Goal: Task Accomplishment & Management: Manage account settings

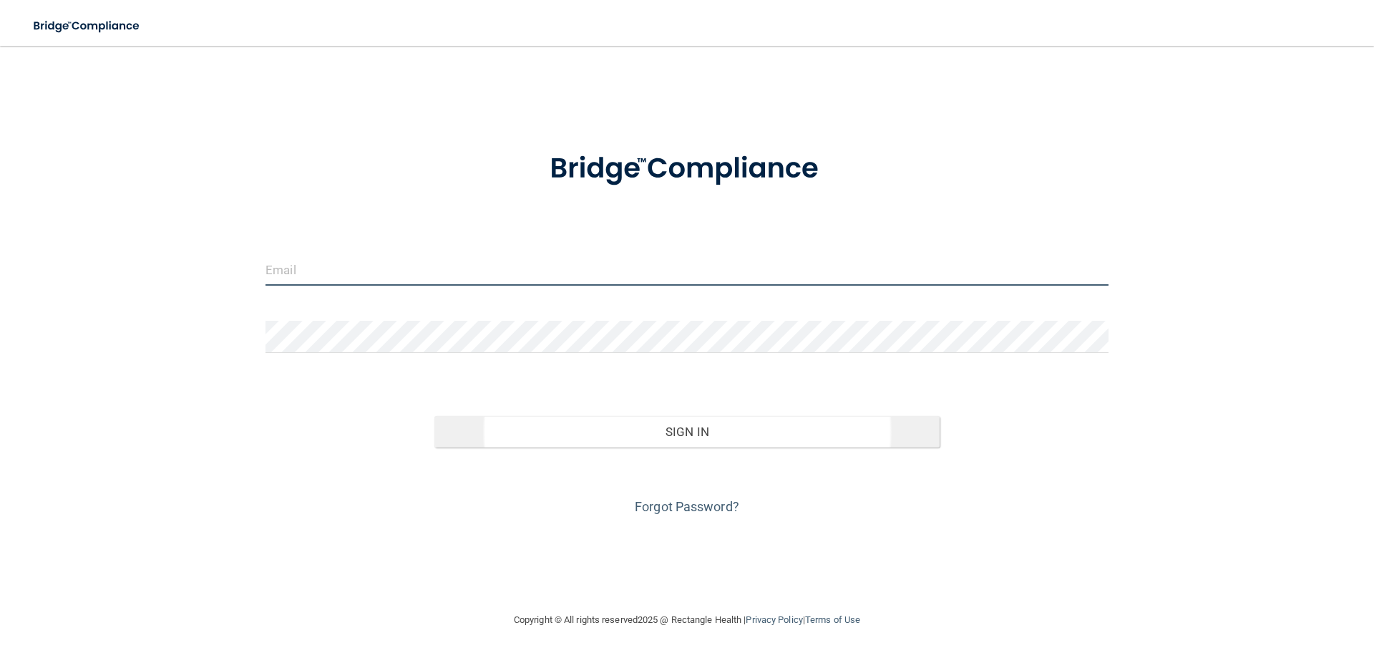
type input "[EMAIL_ADDRESS][DOMAIN_NAME]"
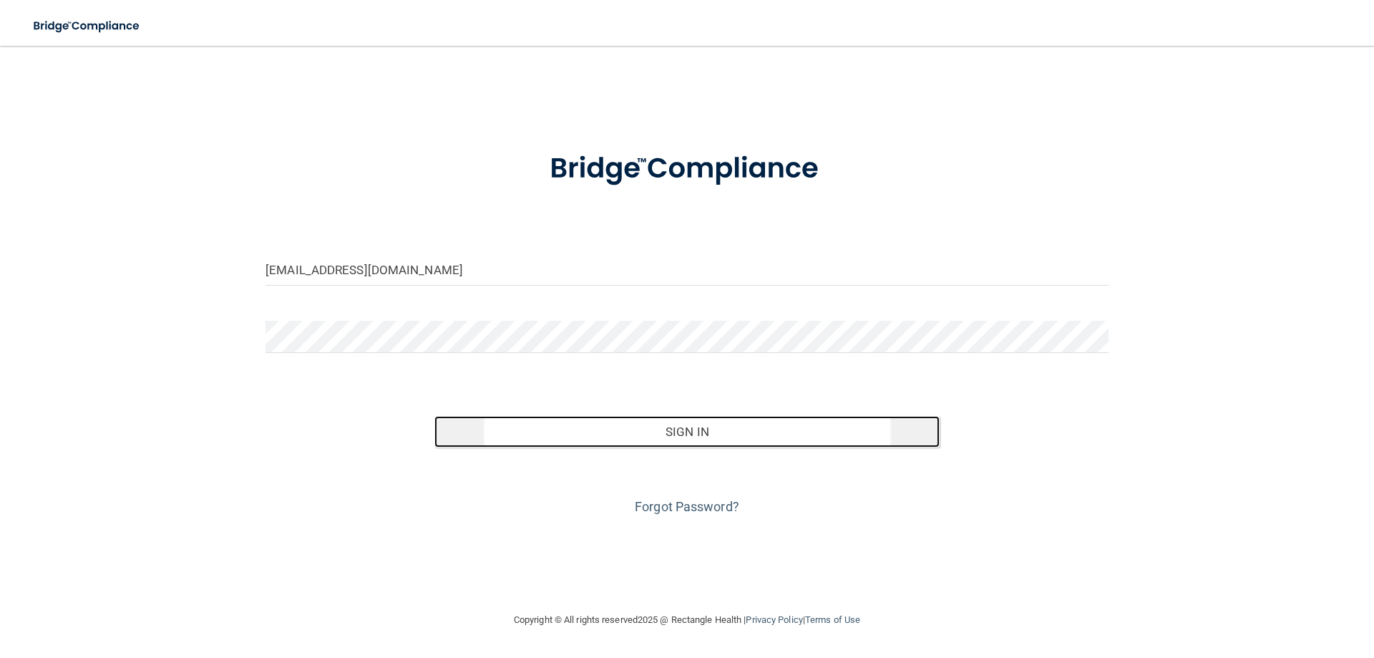
click at [686, 430] on button "Sign In" at bounding box center [687, 431] width 506 height 31
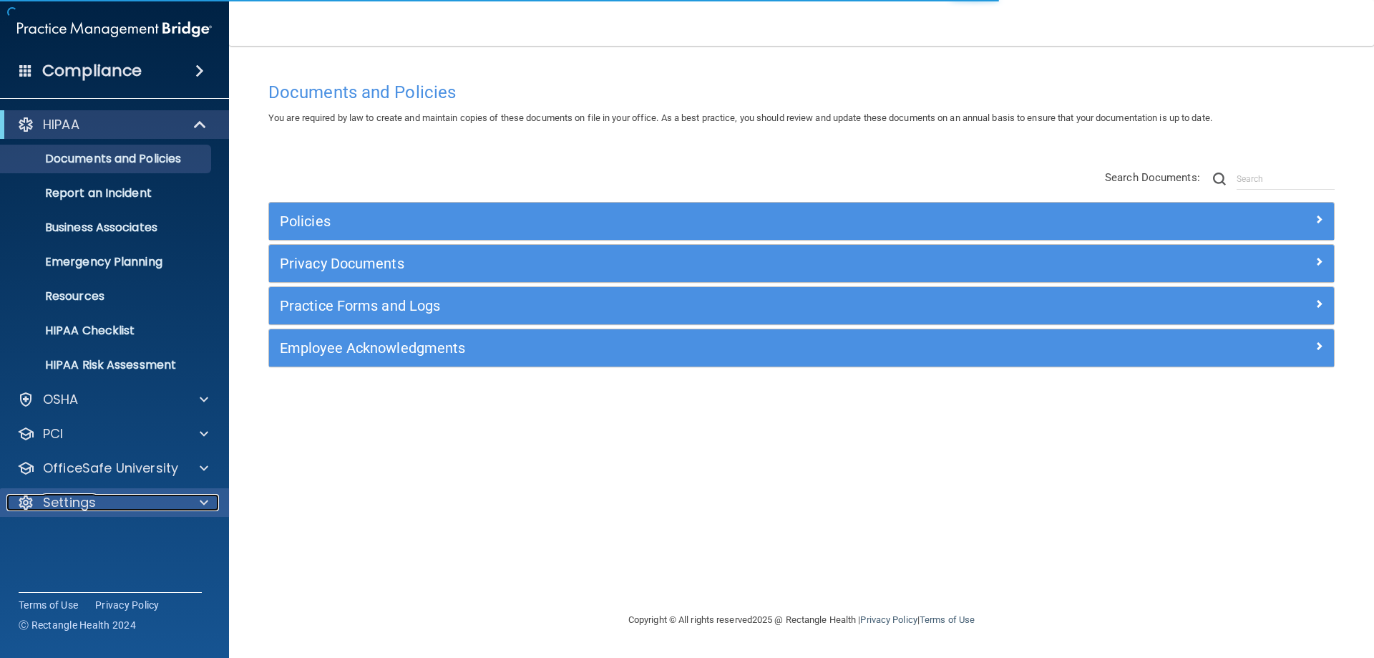
click at [82, 495] on p "Settings" at bounding box center [69, 502] width 53 height 17
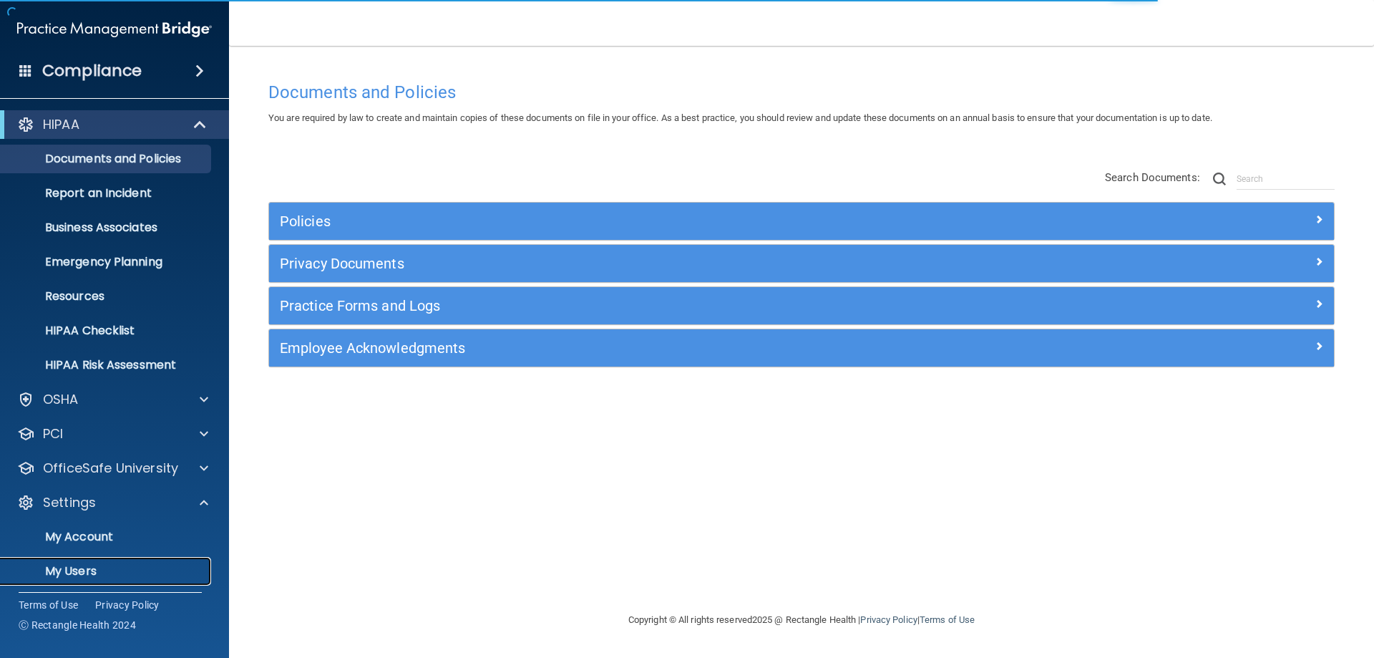
click at [92, 572] on p "My Users" at bounding box center [106, 571] width 195 height 14
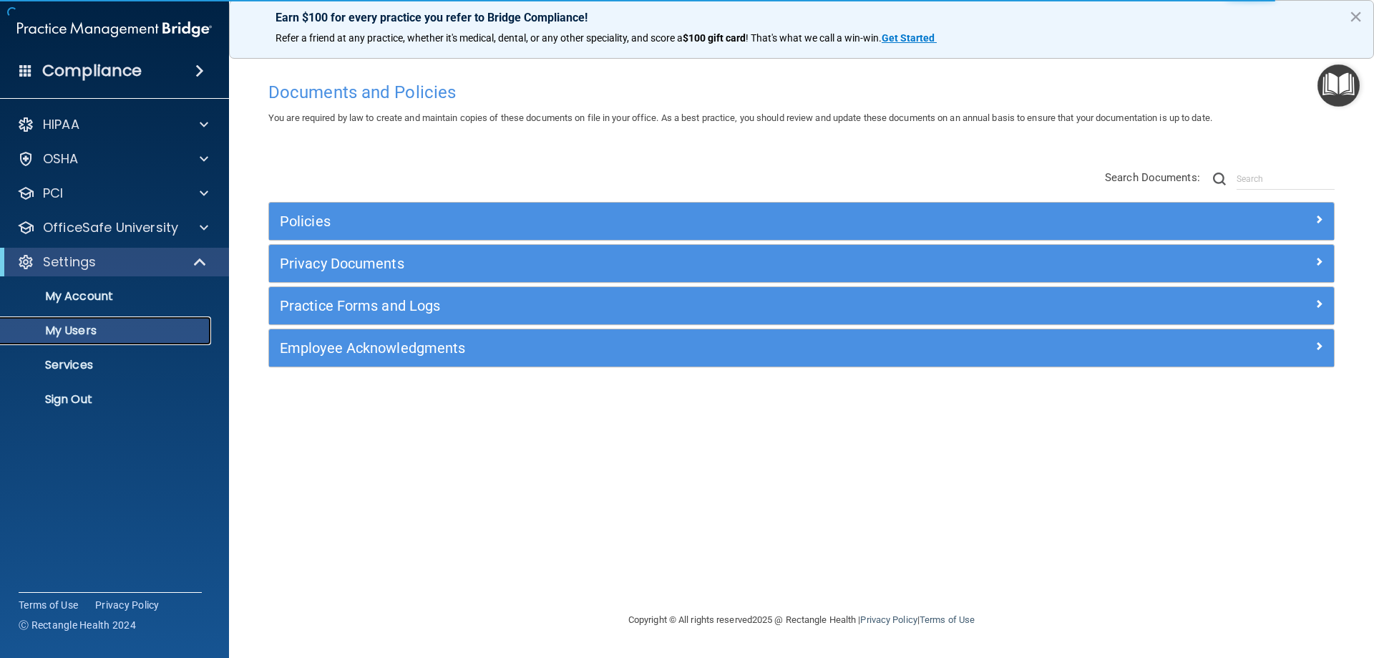
select select "20"
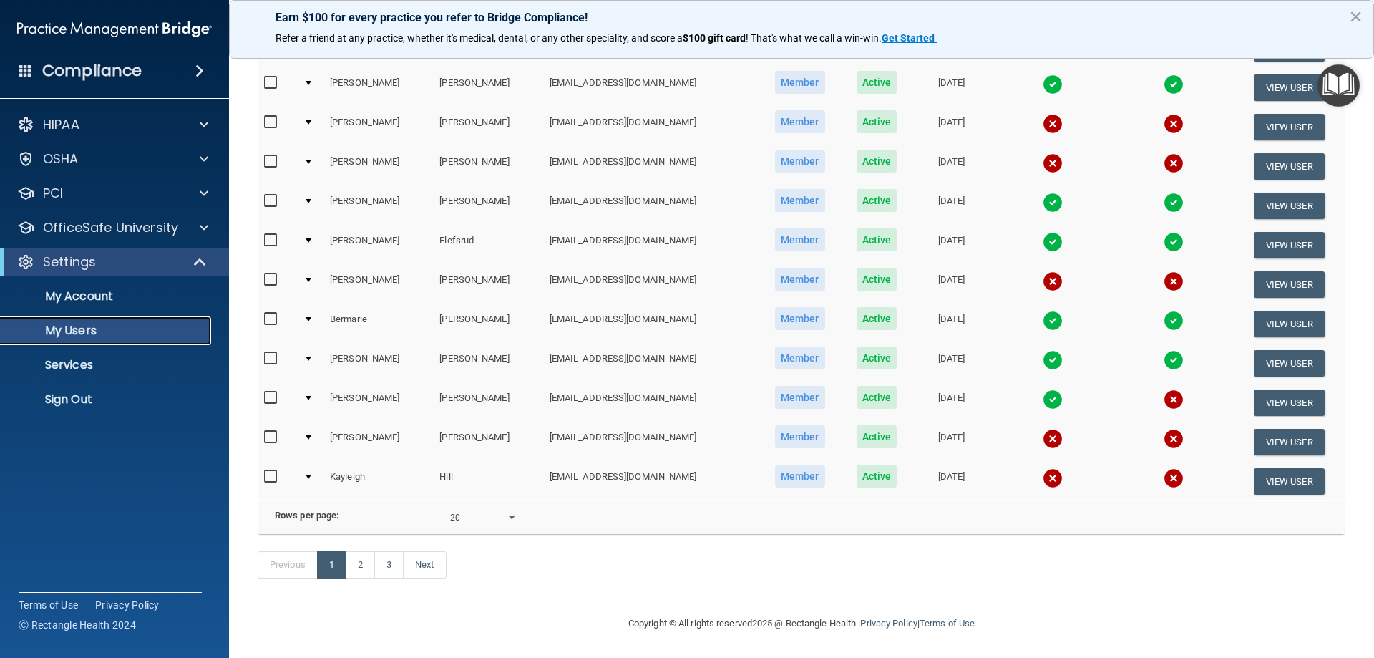
scroll to position [527, 0]
click at [423, 562] on link "Next" at bounding box center [424, 564] width 43 height 27
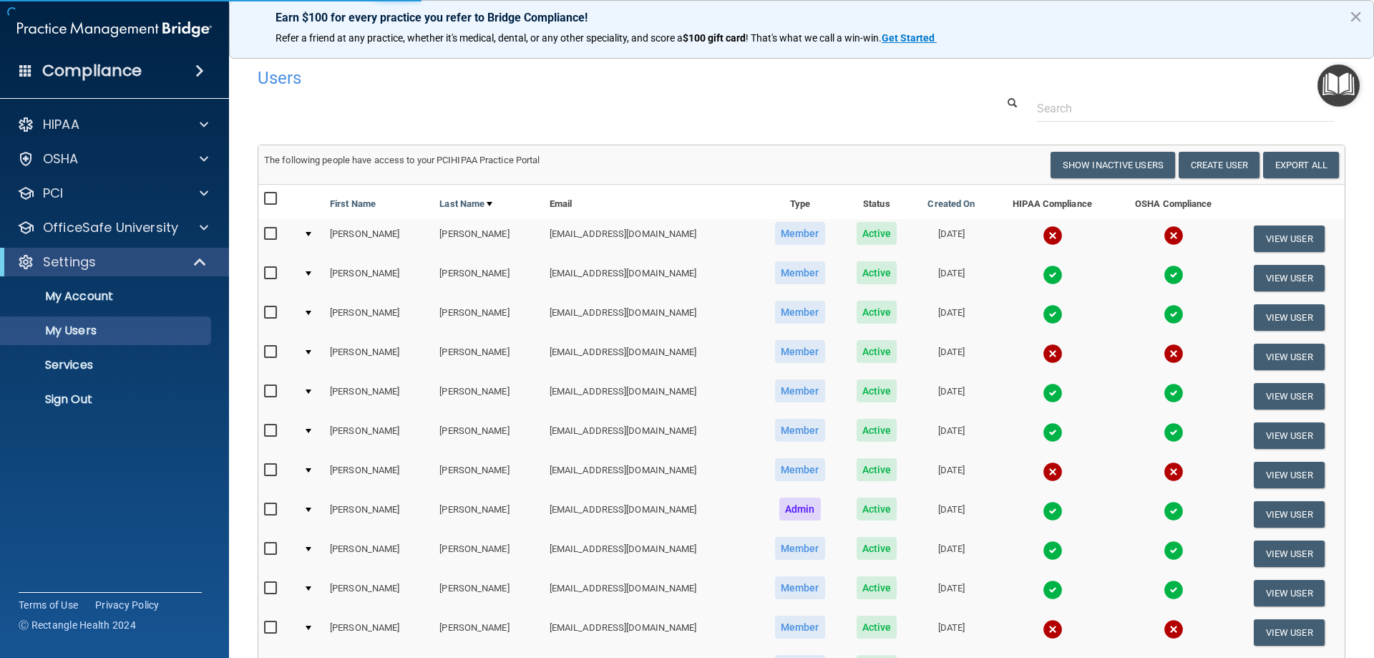
select select "20"
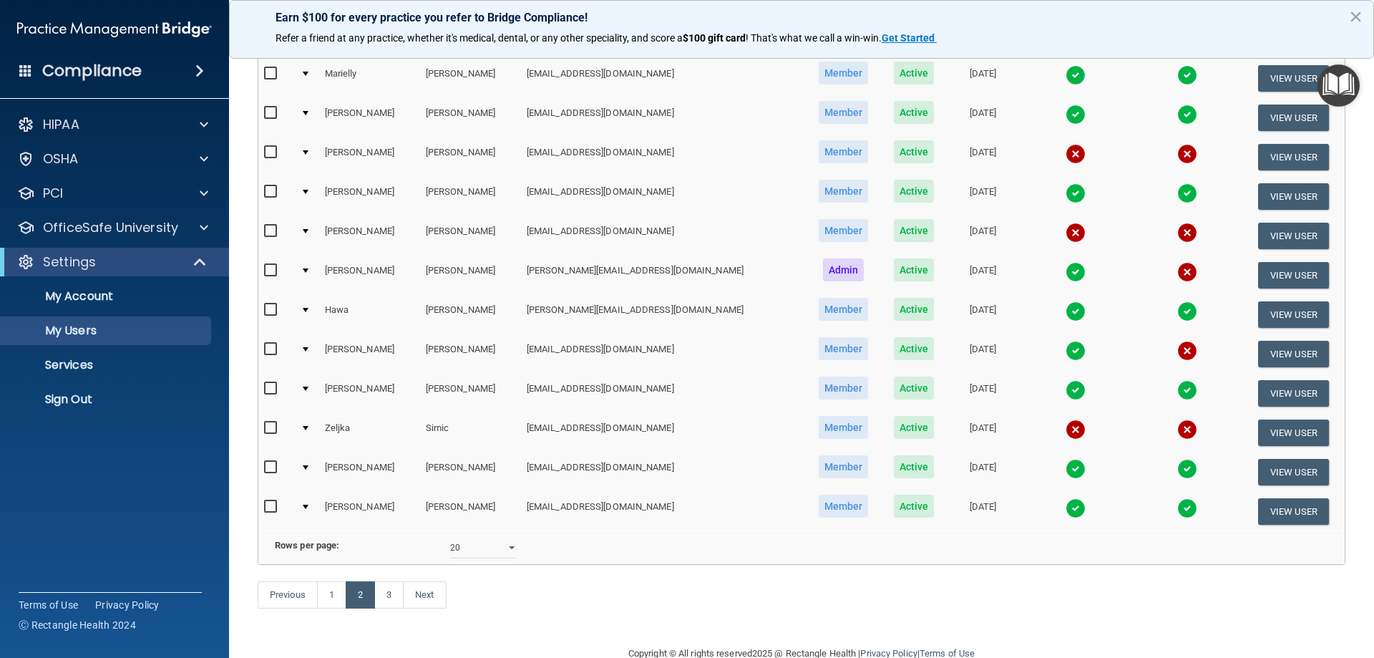
scroll to position [501, 0]
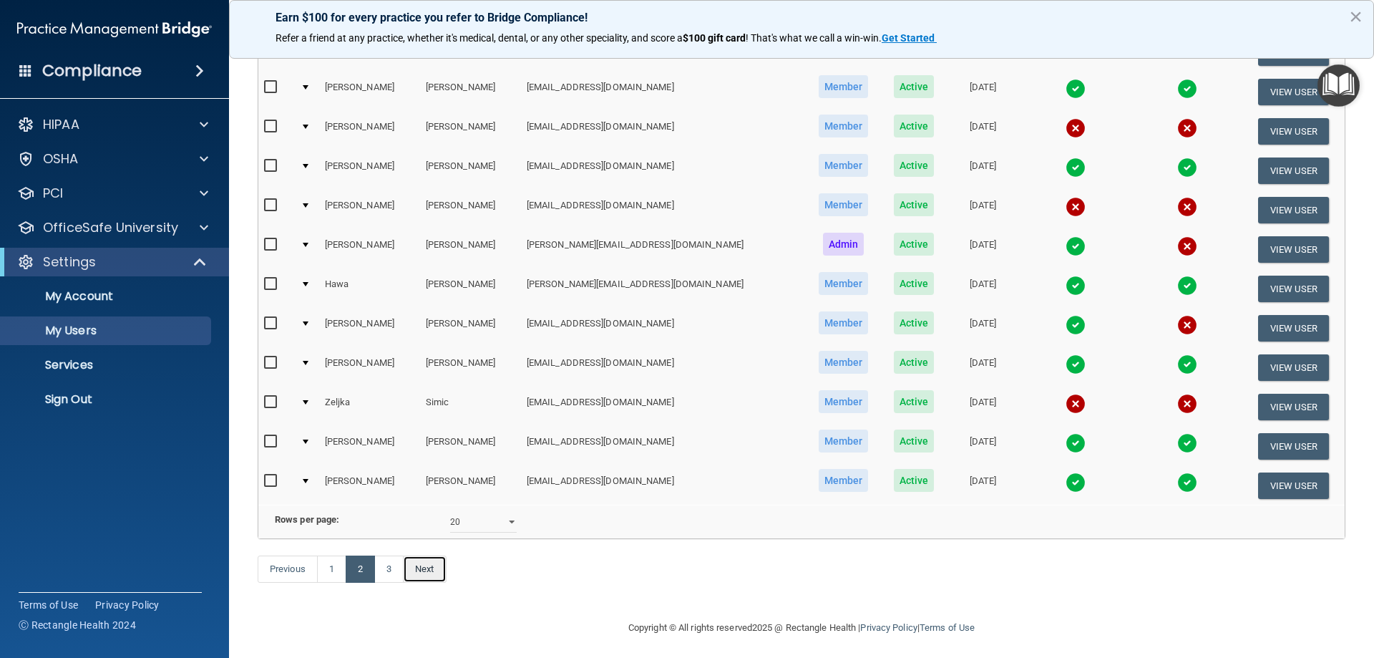
click at [427, 583] on link "Next" at bounding box center [424, 568] width 43 height 27
select select "20"
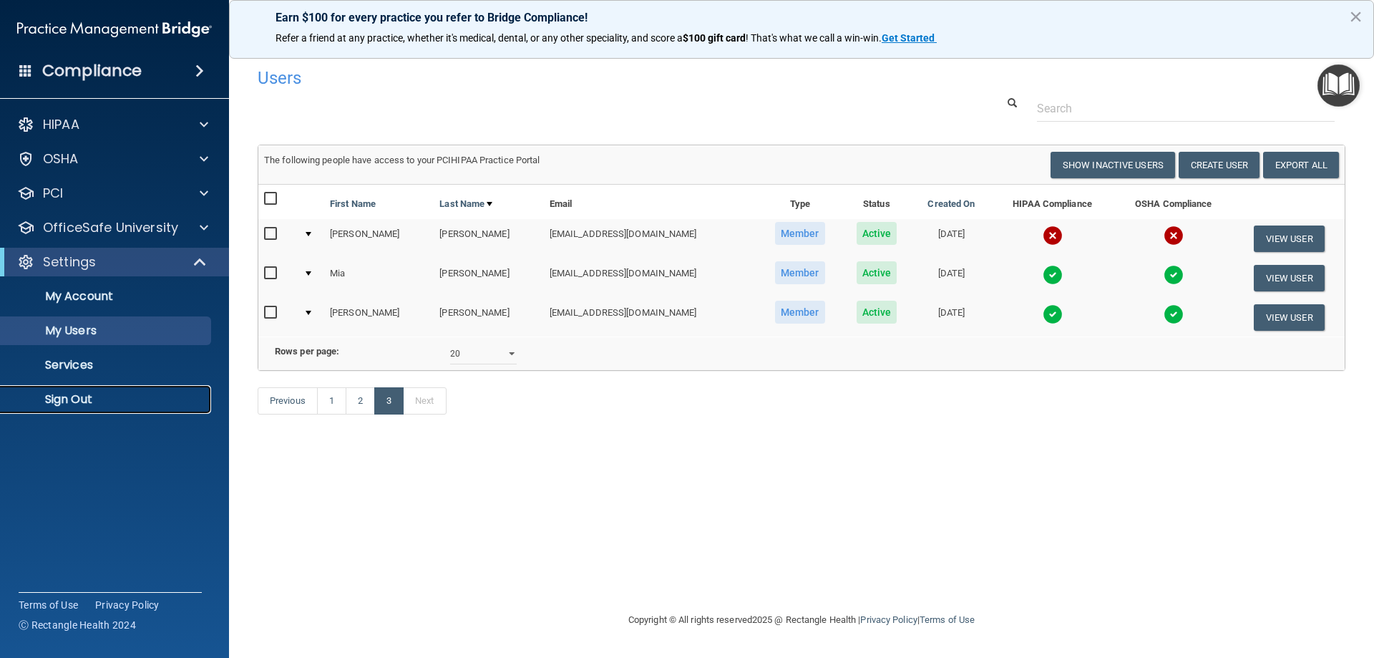
click at [62, 395] on p "Sign Out" at bounding box center [106, 399] width 195 height 14
